Goal: Entertainment & Leisure: Consume media (video, audio)

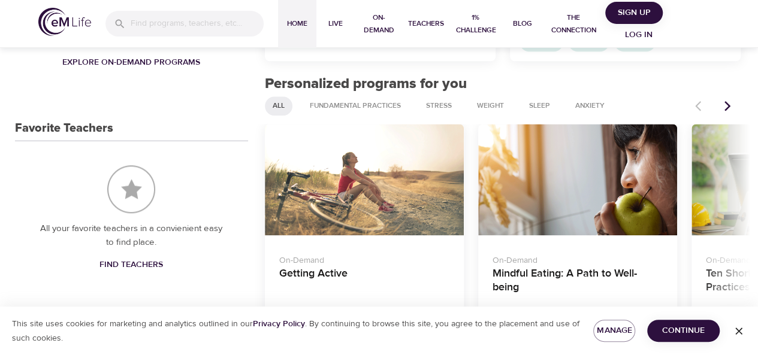
scroll to position [490, 0]
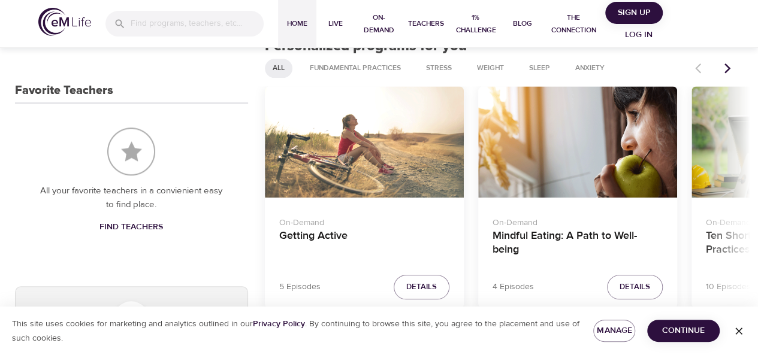
click at [738, 335] on icon "button" at bounding box center [739, 331] width 12 height 12
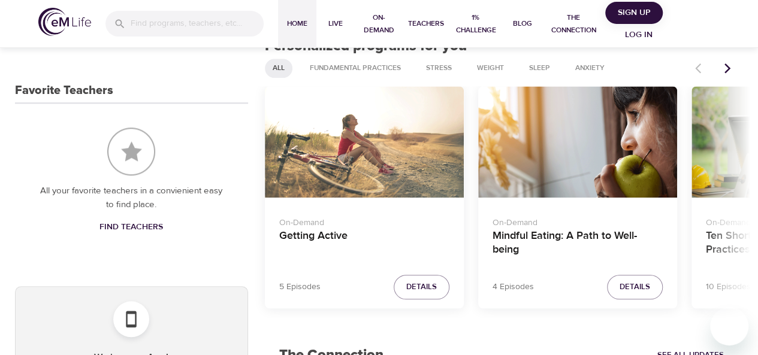
click at [728, 73] on icon "Next items" at bounding box center [728, 68] width 12 height 12
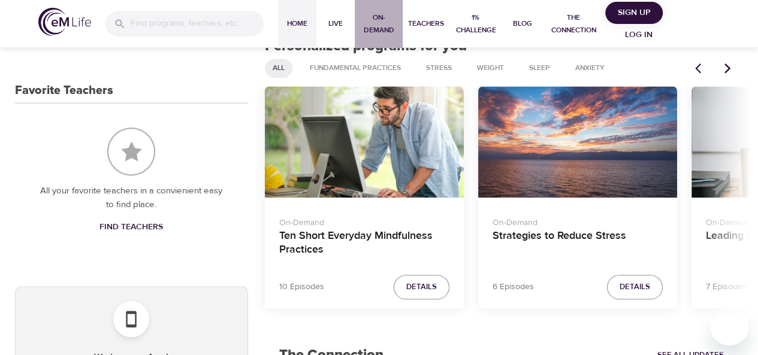
click at [376, 23] on span "On-Demand" at bounding box center [379, 23] width 38 height 25
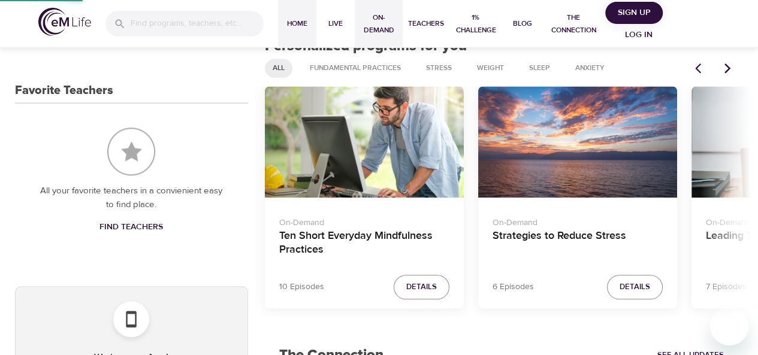
select select "recent"
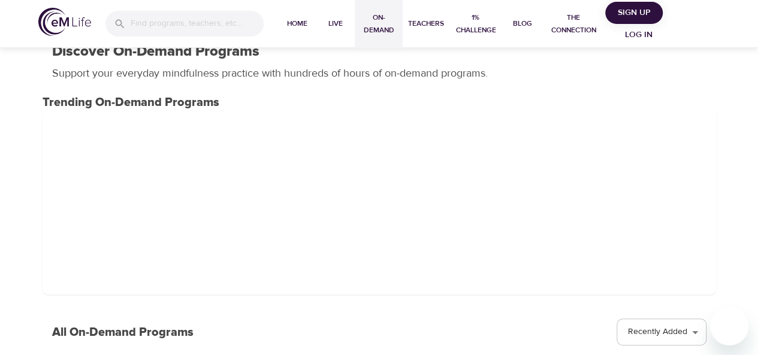
scroll to position [14, 0]
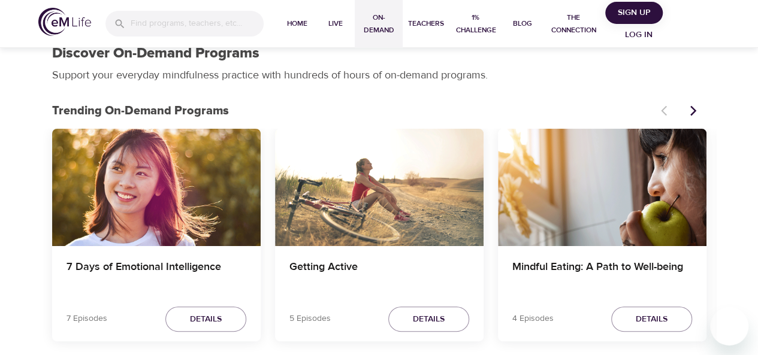
click at [217, 176] on div "7 Days of Emotional Intelligence" at bounding box center [156, 187] width 209 height 117
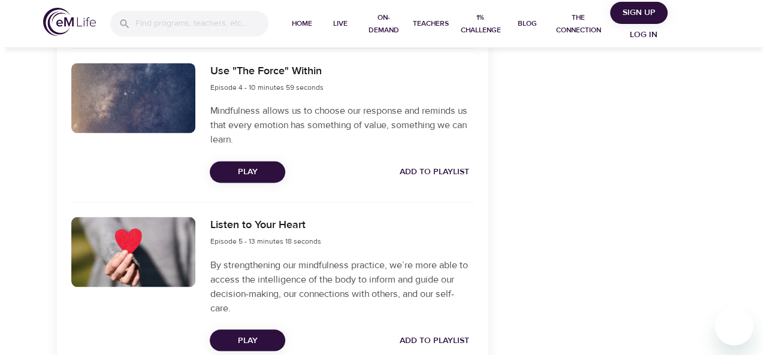
scroll to position [867, 0]
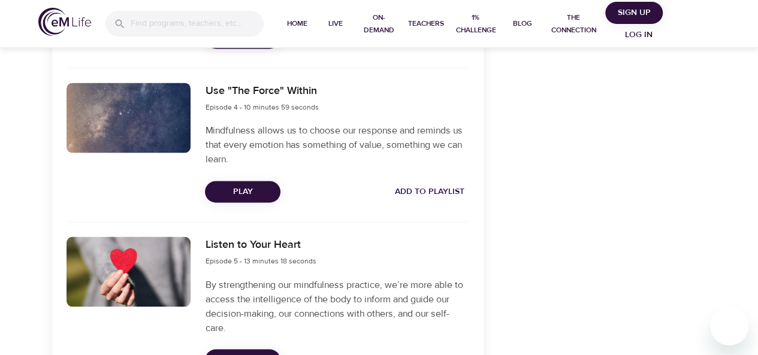
click at [110, 285] on div at bounding box center [129, 272] width 125 height 70
click at [135, 272] on div at bounding box center [129, 272] width 125 height 70
click at [228, 350] on button "Play" at bounding box center [243, 360] width 76 height 22
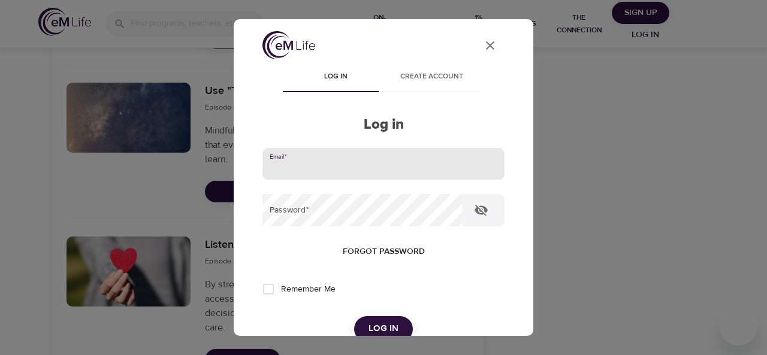
click at [334, 171] on input "email" at bounding box center [384, 164] width 242 height 32
type input "[EMAIL_ADDRESS][US_STATE][DOMAIN_NAME]"
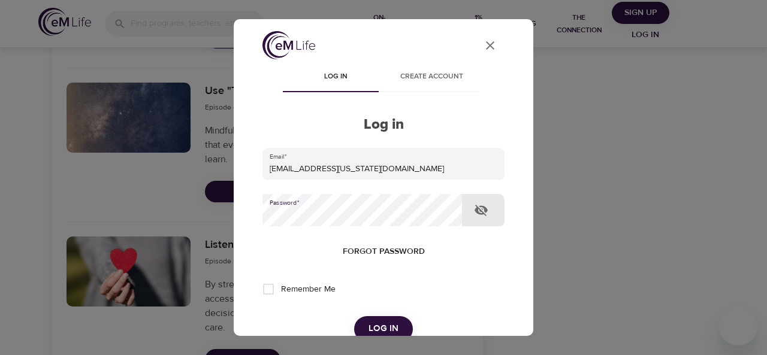
click at [354, 316] on button "Log in" at bounding box center [383, 328] width 59 height 25
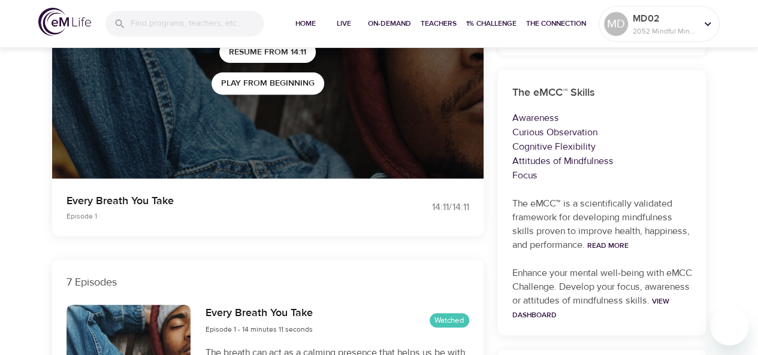
scroll to position [0, 0]
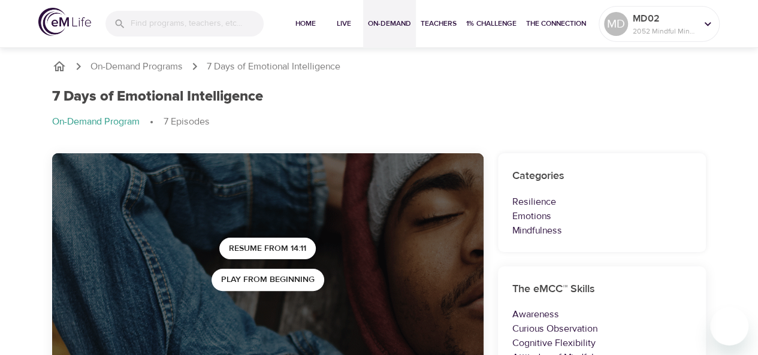
click at [385, 22] on span "On-Demand" at bounding box center [389, 23] width 43 height 13
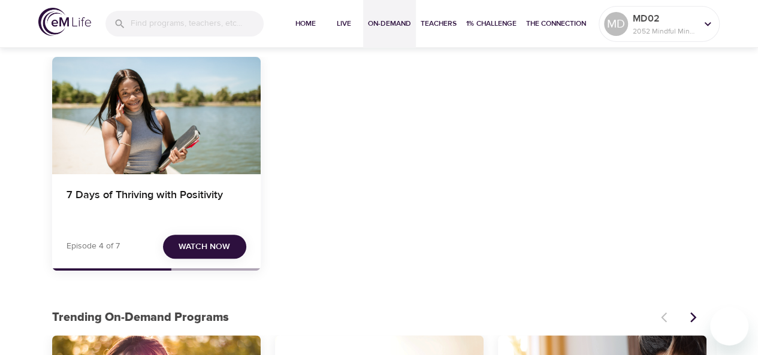
scroll to position [65, 0]
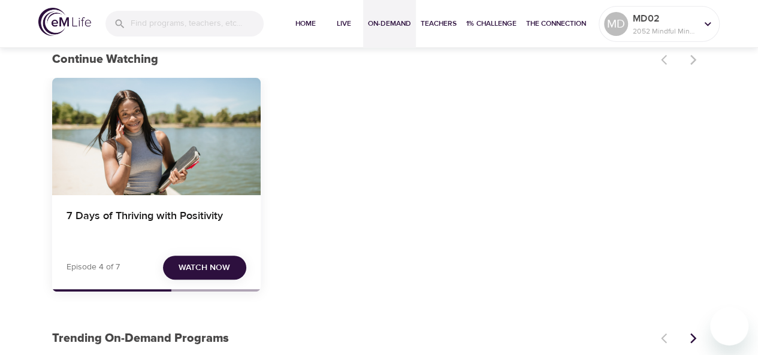
click at [176, 135] on div "7 Days of Thriving with Positivity" at bounding box center [156, 136] width 209 height 117
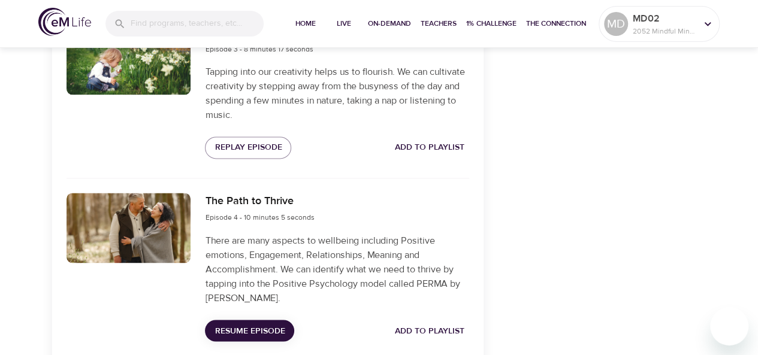
scroll to position [883, 0]
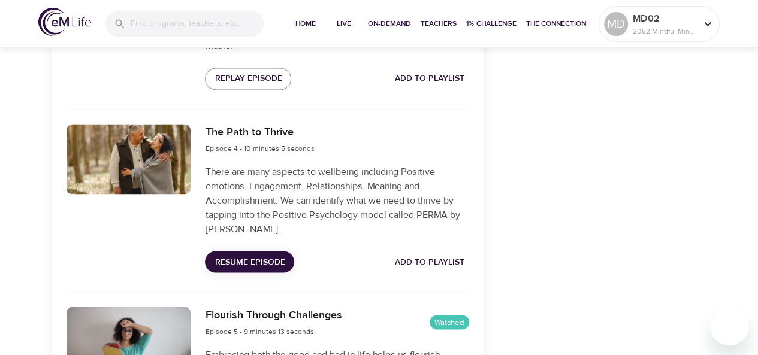
click at [269, 263] on span "Resume Episode" at bounding box center [250, 262] width 70 height 15
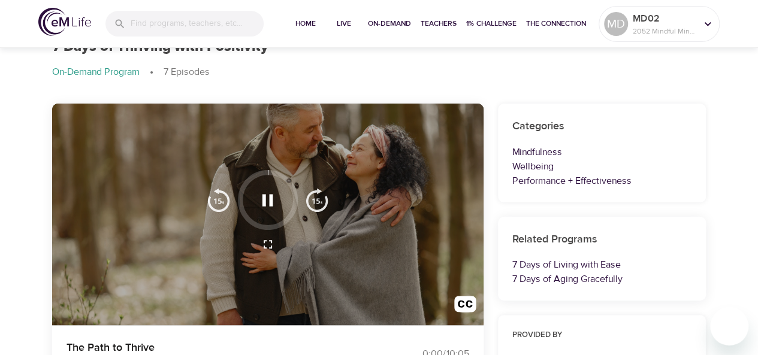
scroll to position [0, 0]
